Goal: Register for event/course

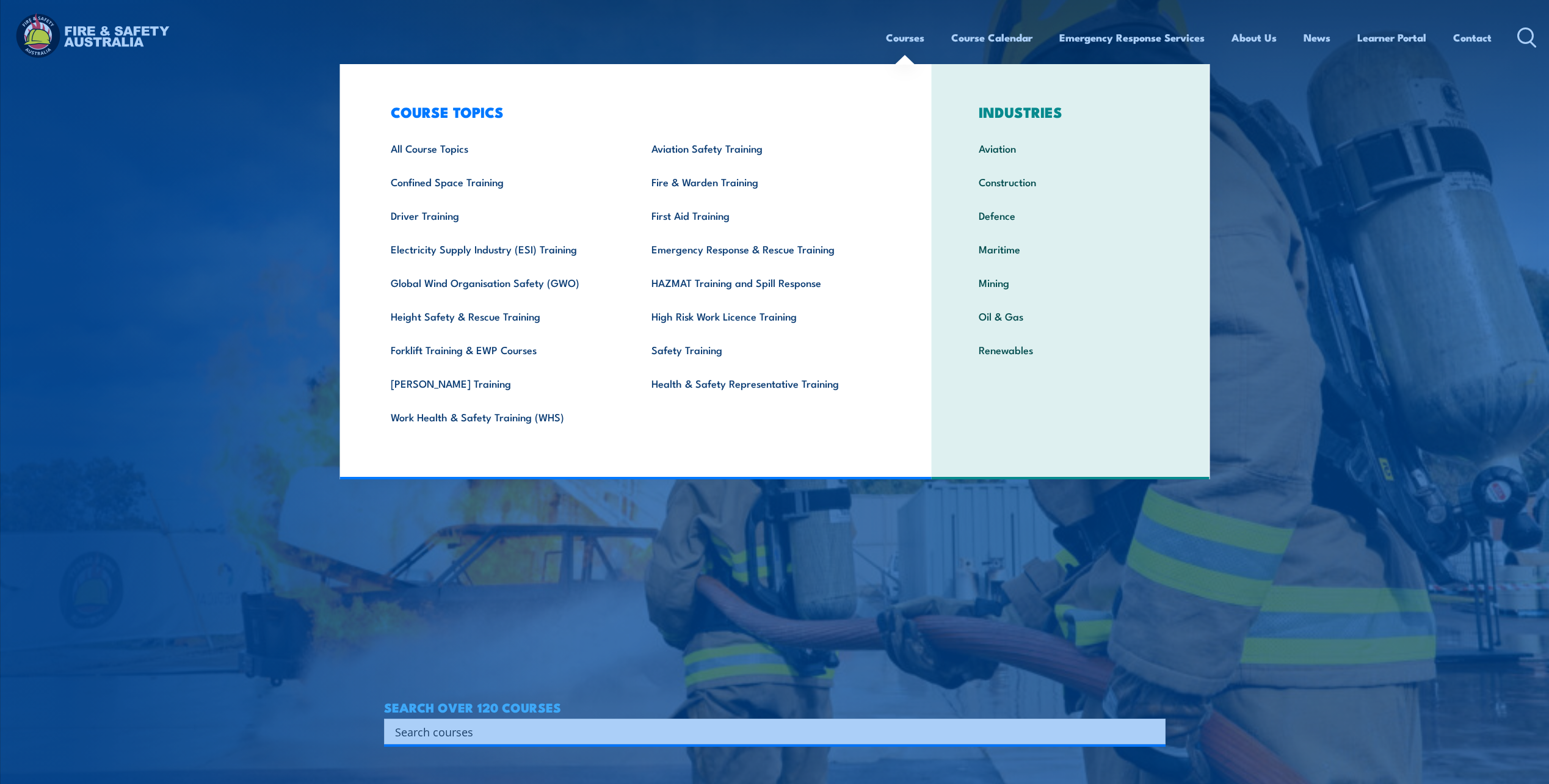
click at [913, 38] on link "Courses" at bounding box center [905, 37] width 39 height 32
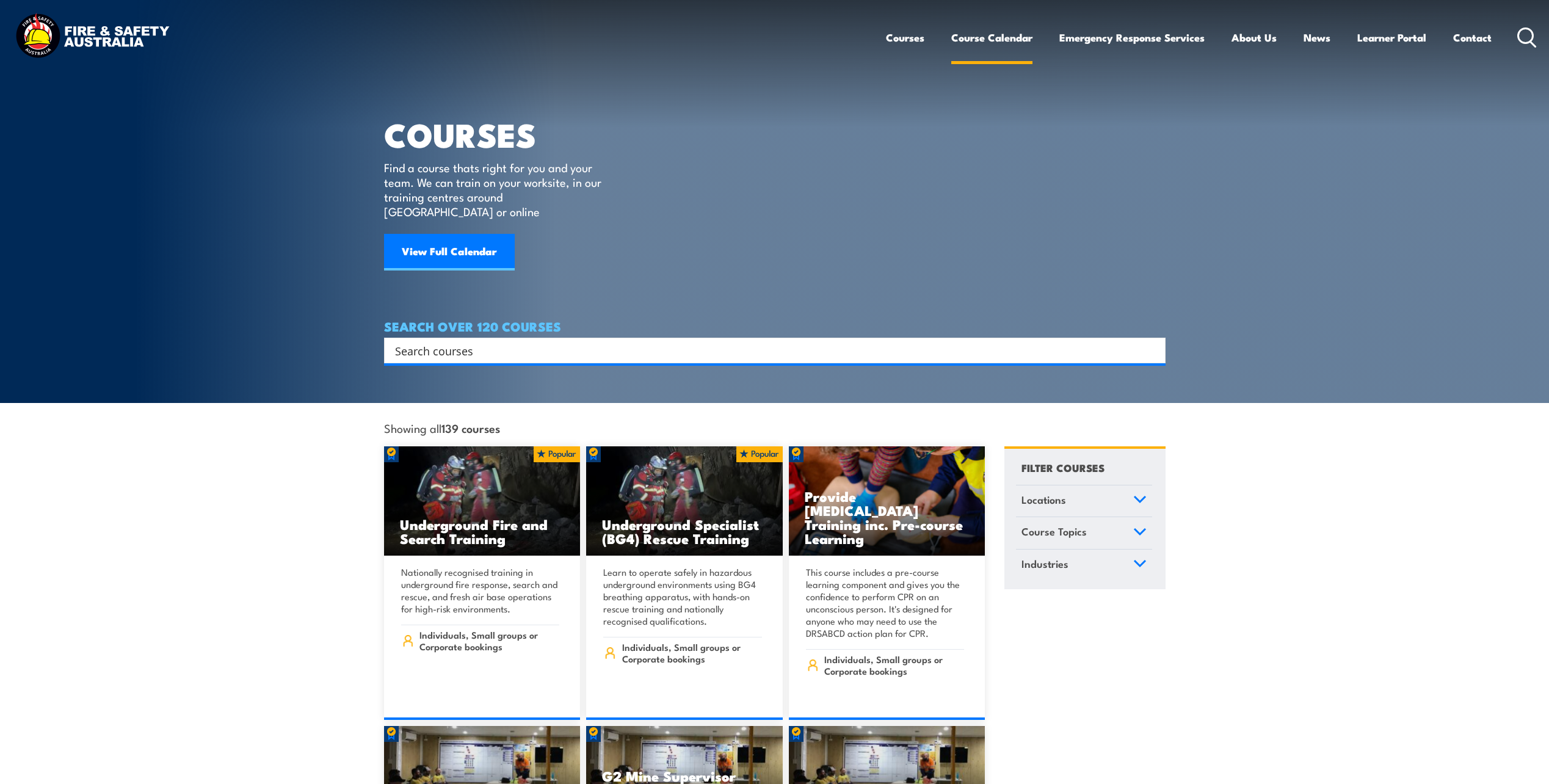
click at [978, 45] on link "Course Calendar" at bounding box center [992, 37] width 81 height 32
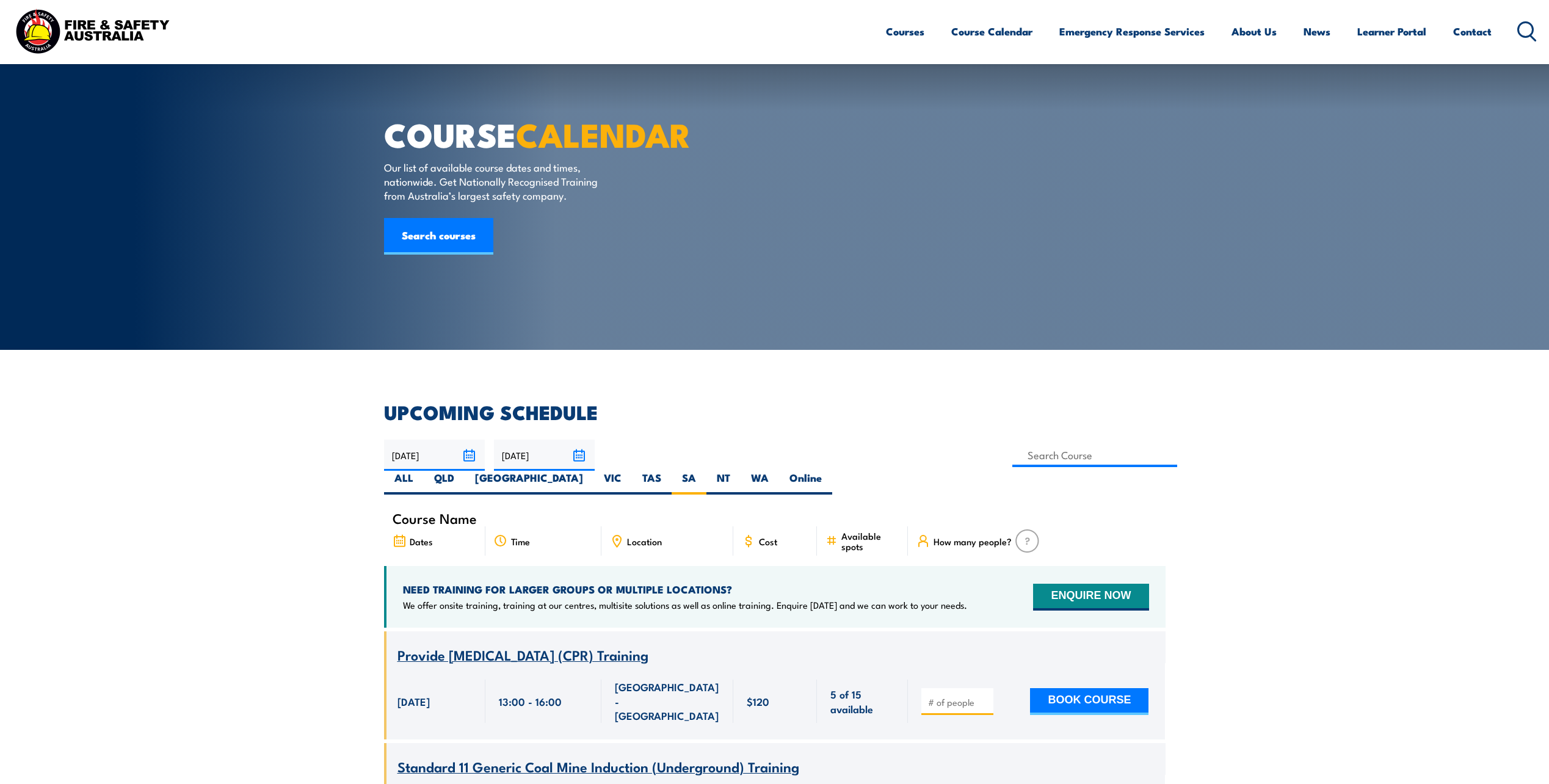
scroll to position [138, 0]
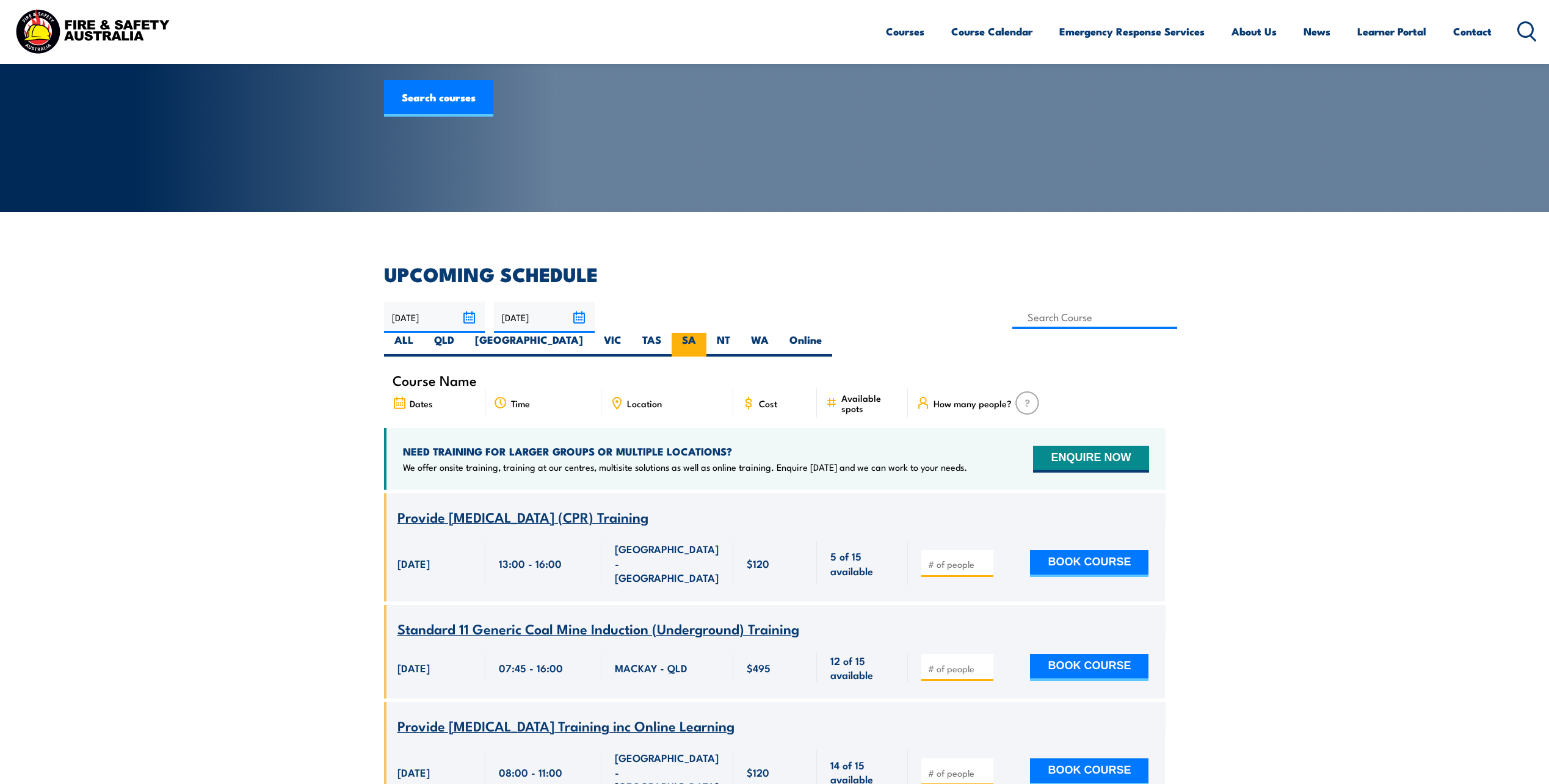
click at [706, 333] on label "SA" at bounding box center [689, 344] width 35 height 24
click at [704, 333] on input "SA" at bounding box center [700, 336] width 8 height 8
click at [1012, 312] on input at bounding box center [1095, 317] width 166 height 24
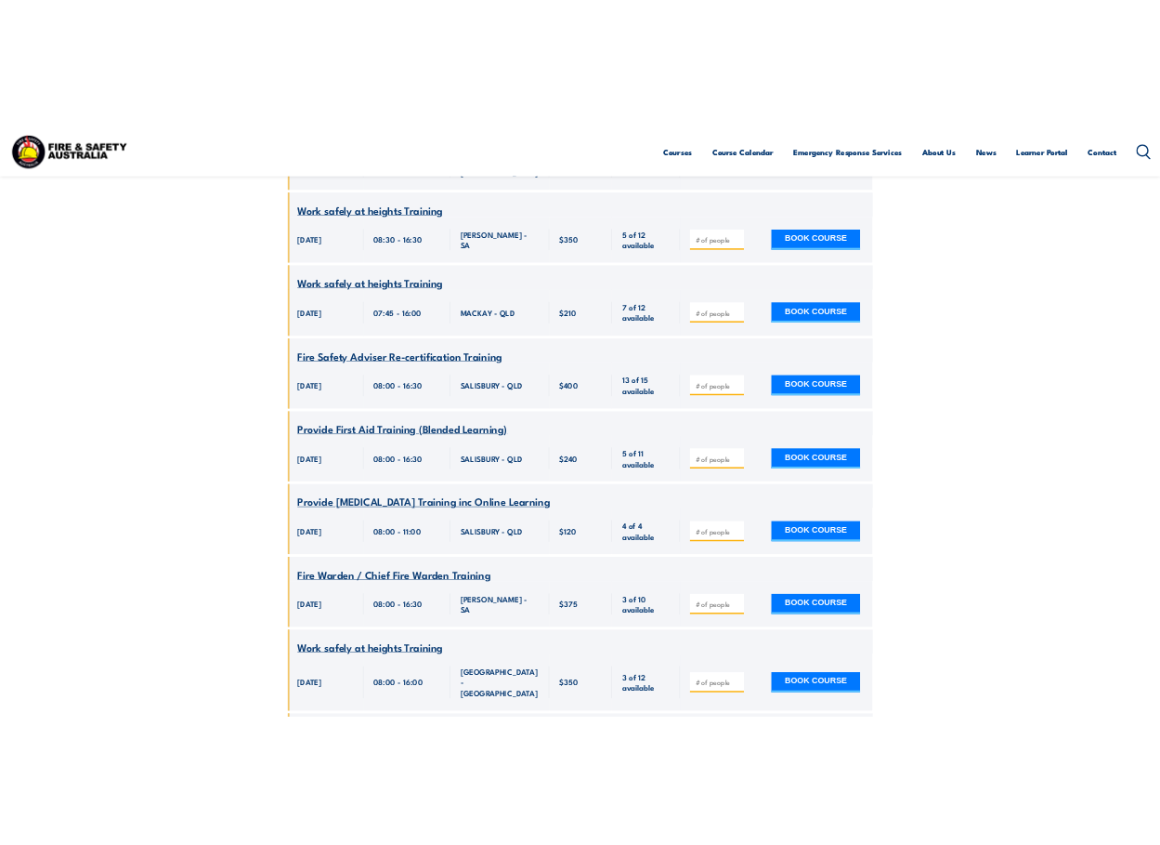
scroll to position [1426, 0]
